Goal: Information Seeking & Learning: Learn about a topic

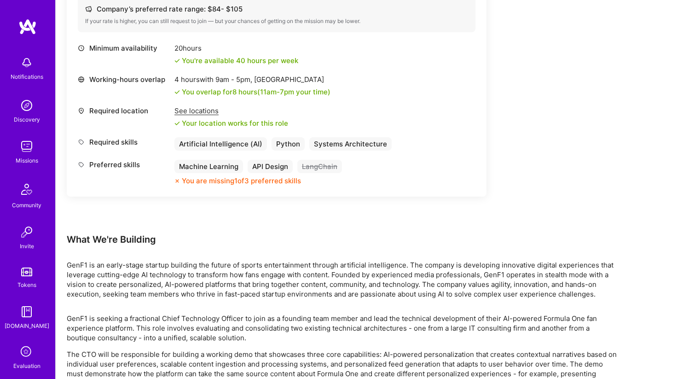
scroll to position [386, 0]
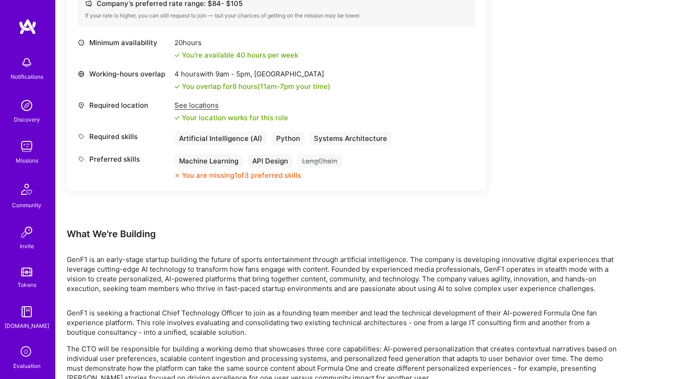
click at [269, 76] on div "4 hours with 9am - 5pm , [GEOGRAPHIC_DATA]" at bounding box center [253, 74] width 156 height 10
click at [191, 105] on div "See locations" at bounding box center [232, 105] width 114 height 10
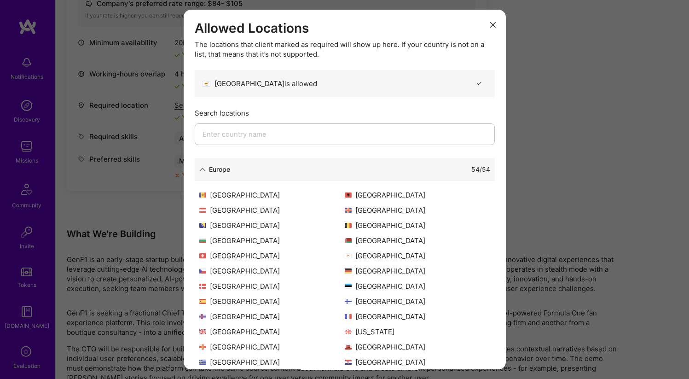
click at [169, 106] on div "Allowed Locations The locations that client marked as required will show up her…" at bounding box center [344, 189] width 689 height 379
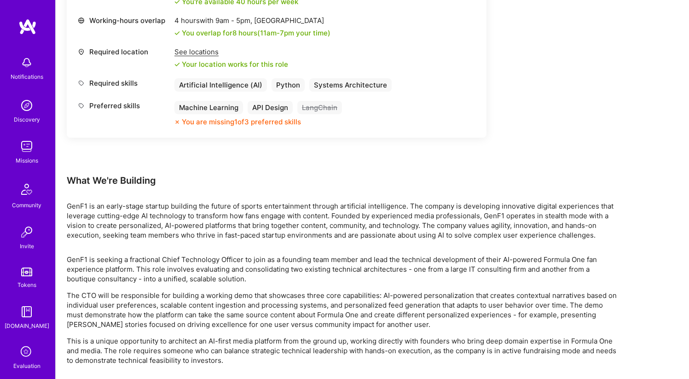
scroll to position [474, 0]
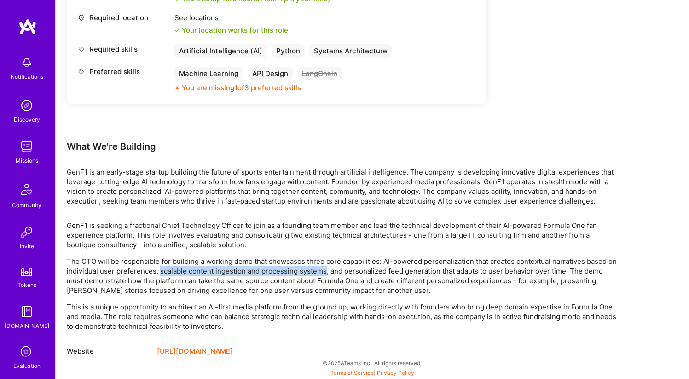
drag, startPoint x: 160, startPoint y: 269, endPoint x: 325, endPoint y: 271, distance: 164.8
click at [325, 271] on p "The CTO will be responsible for building a working demo that showcases three co…" at bounding box center [343, 275] width 553 height 39
click at [203, 290] on p "The CTO will be responsible for building a working demo that showcases three co…" at bounding box center [343, 275] width 553 height 39
click at [259, 292] on p "The CTO will be responsible for building a working demo that showcases three co…" at bounding box center [343, 275] width 553 height 39
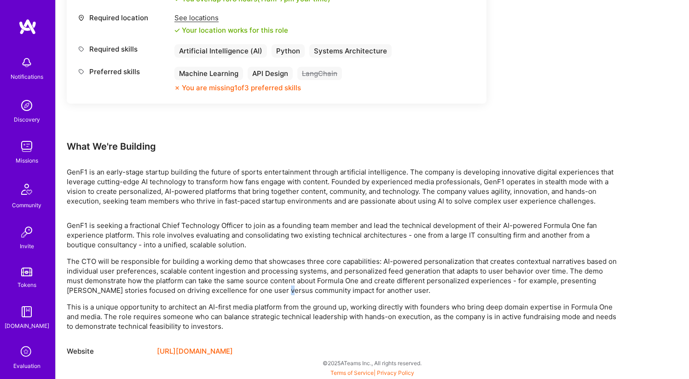
click at [259, 292] on p "The CTO will be responsible for building a working demo that showcases three co…" at bounding box center [343, 275] width 553 height 39
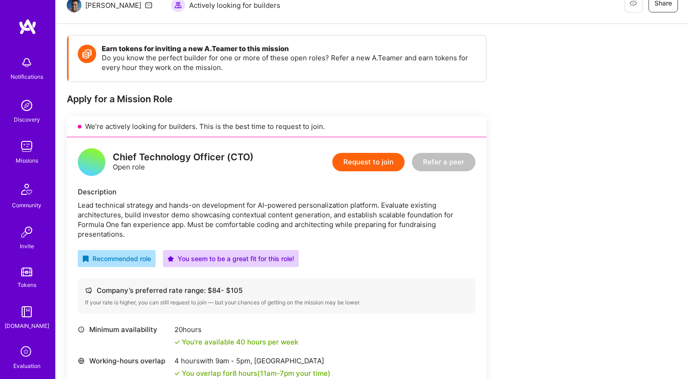
scroll to position [0, 0]
